Goal: Register for event/course

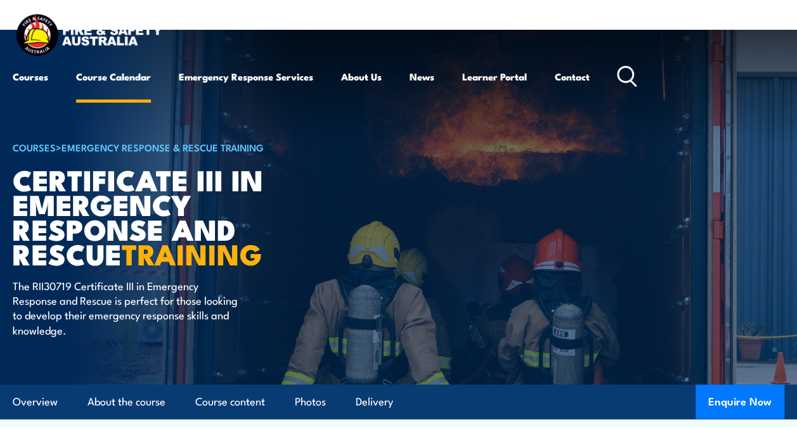
click at [133, 77] on link "Course Calendar" at bounding box center [113, 76] width 75 height 30
click at [115, 67] on link "Course Calendar" at bounding box center [113, 76] width 75 height 30
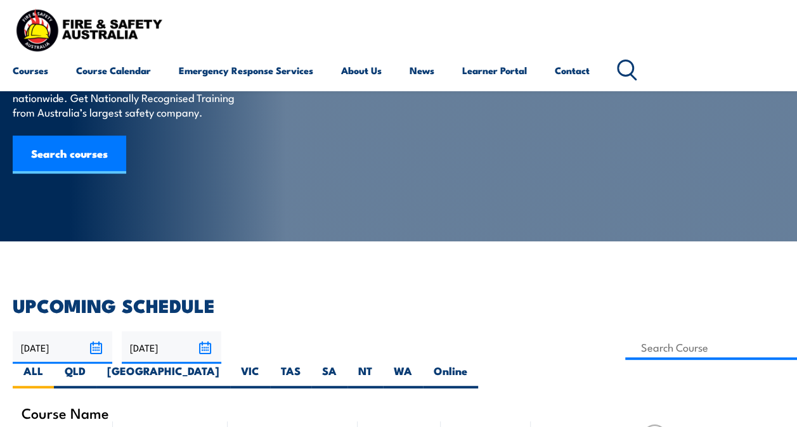
scroll to position [185, 0]
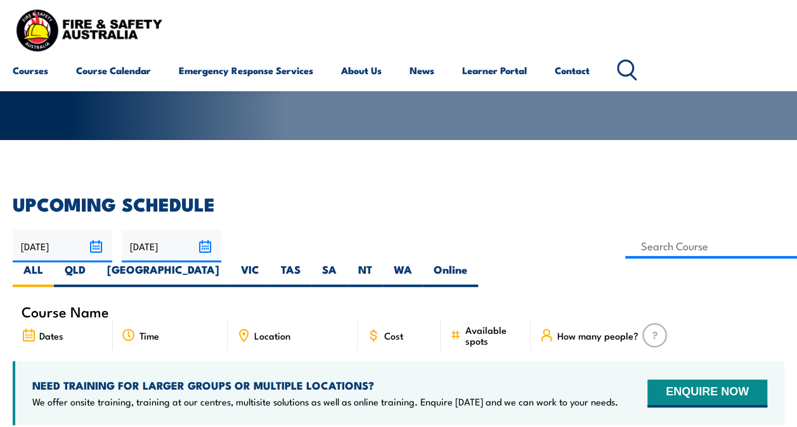
click at [46, 320] on div "Dates" at bounding box center [63, 335] width 100 height 30
click at [41, 306] on span "Course Name" at bounding box center [65, 311] width 87 height 11
click at [625, 239] on input at bounding box center [711, 246] width 172 height 25
type input "Low Voltage Rescue and Provide CPR Training"
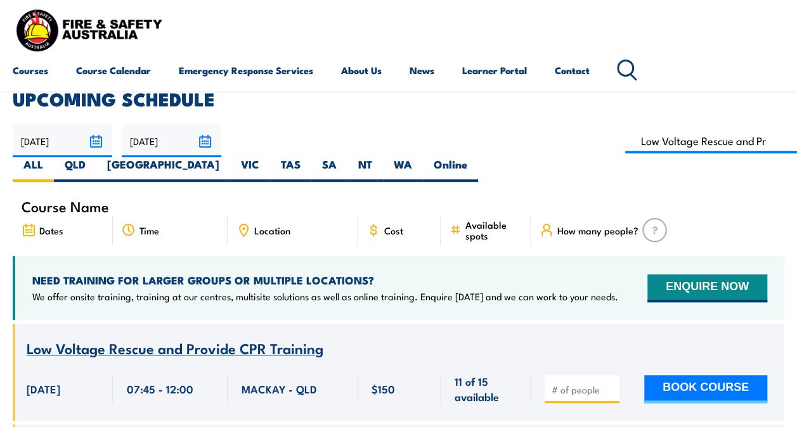
scroll to position [288, 0]
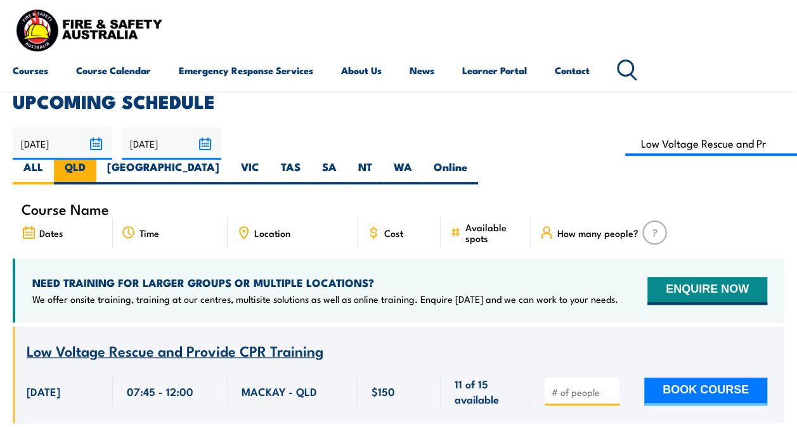
click at [96, 160] on label "QLD" at bounding box center [75, 172] width 42 height 25
click at [94, 160] on input "QLD" at bounding box center [90, 164] width 8 height 8
radio input "true"
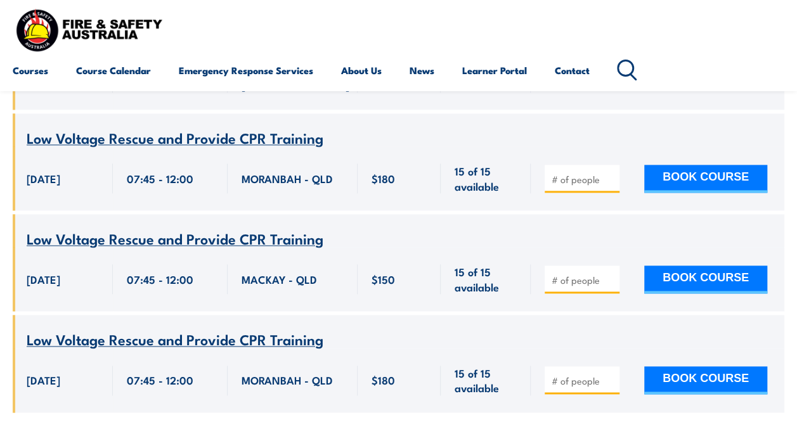
scroll to position [753, 0]
